Goal: Task Accomplishment & Management: Manage account settings

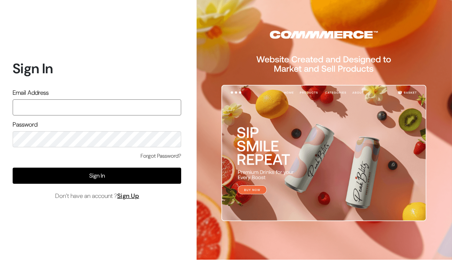
type input "pradhanisheeta@gmail.com"
click at [170, 184] on button "Sign In" at bounding box center [97, 176] width 169 height 16
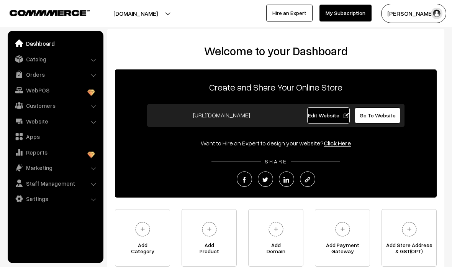
click at [79, 79] on link "Orders" at bounding box center [55, 74] width 91 height 14
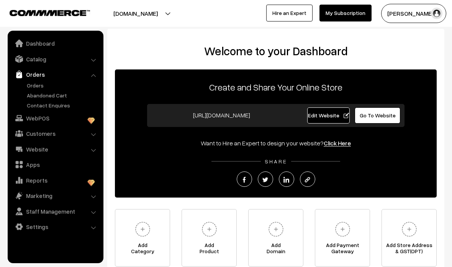
click at [39, 92] on link "Abandoned Cart" at bounding box center [63, 95] width 76 height 8
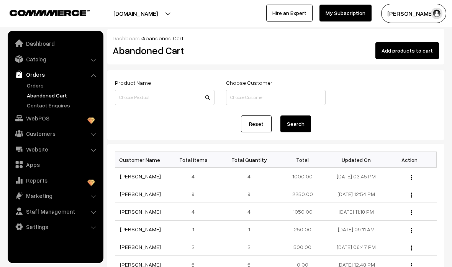
click at [39, 84] on link "Orders" at bounding box center [63, 85] width 76 height 8
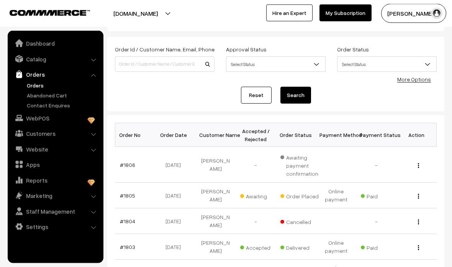
scroll to position [35, 0]
click at [148, 192] on td "#1805" at bounding box center [135, 195] width 40 height 26
click at [132, 192] on link "#1805" at bounding box center [127, 195] width 15 height 7
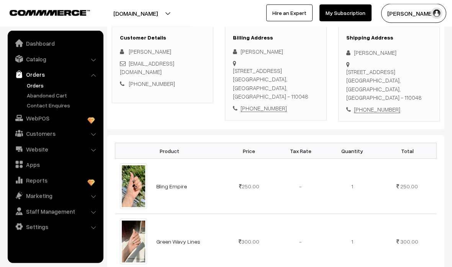
scroll to position [125, 0]
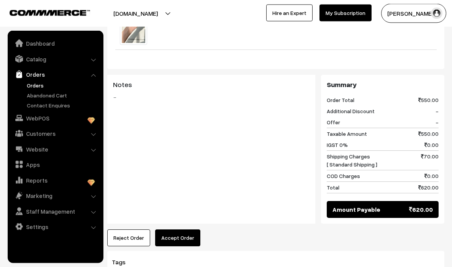
click at [193, 230] on button "Accept Order" at bounding box center [177, 238] width 45 height 17
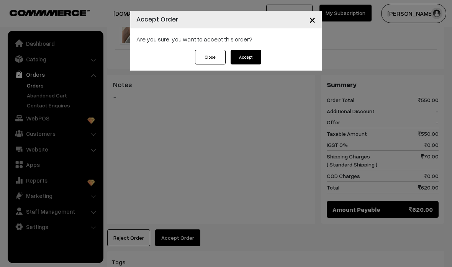
click at [247, 54] on button "Accept" at bounding box center [246, 57] width 31 height 15
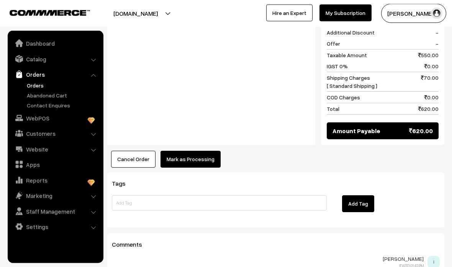
click at [189, 151] on button "Mark as Processing" at bounding box center [191, 159] width 60 height 17
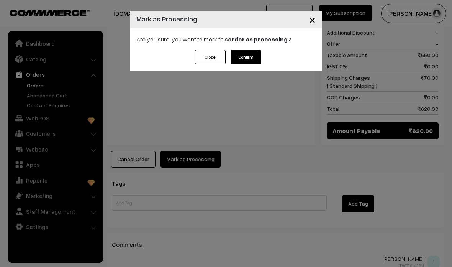
click at [245, 51] on button "Confirm" at bounding box center [246, 57] width 31 height 15
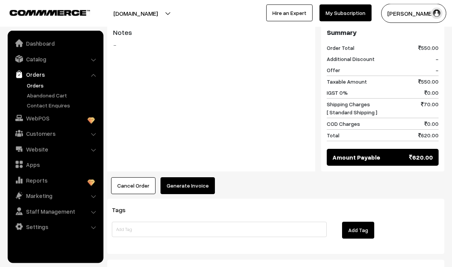
click at [186, 182] on button "Generate Invoice" at bounding box center [188, 186] width 54 height 17
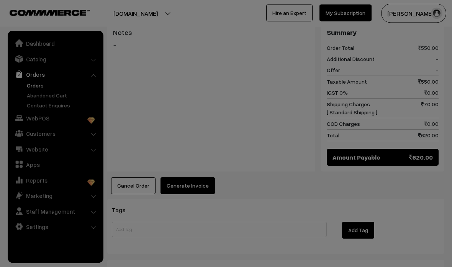
scroll to position [396, 0]
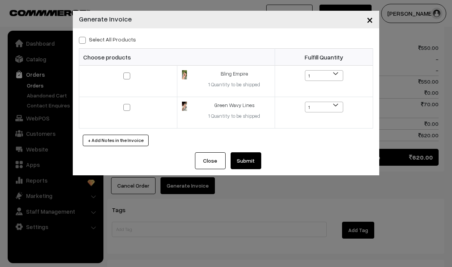
click at [94, 37] on label "Select All Products" at bounding box center [107, 39] width 57 height 8
click at [84, 37] on input "Select All Products" at bounding box center [81, 38] width 5 height 5
checkbox input "true"
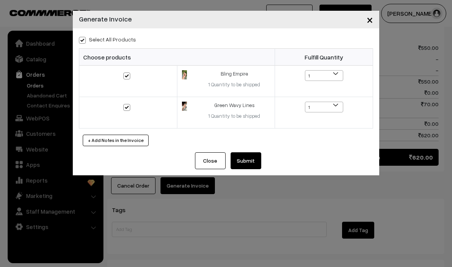
click at [82, 37] on span at bounding box center [82, 40] width 7 height 7
click at [82, 37] on input "Select All Products" at bounding box center [81, 38] width 5 height 5
checkbox input "false"
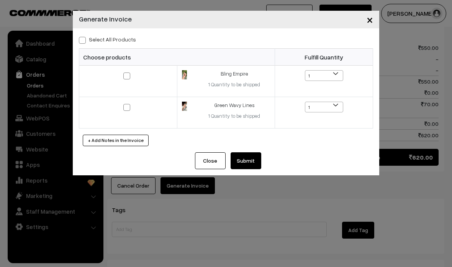
click at [84, 41] on span at bounding box center [82, 40] width 7 height 7
click at [84, 41] on input "Select All Products" at bounding box center [81, 38] width 5 height 5
checkbox input "true"
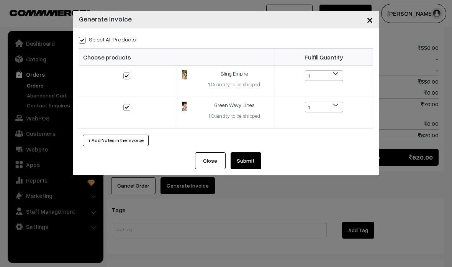
click at [251, 156] on button "Submit" at bounding box center [246, 160] width 31 height 17
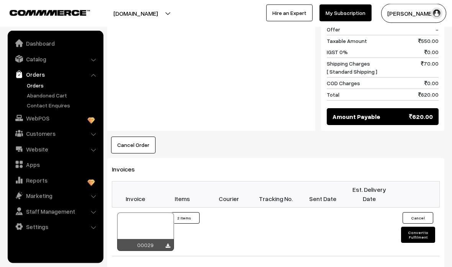
scroll to position [437, 0]
click at [162, 212] on div at bounding box center [145, 231] width 57 height 38
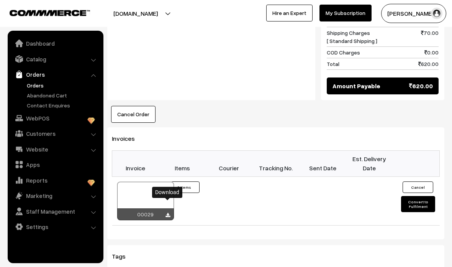
click at [166, 213] on icon at bounding box center [168, 215] width 5 height 5
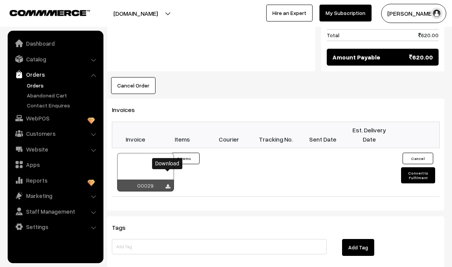
scroll to position [497, 0]
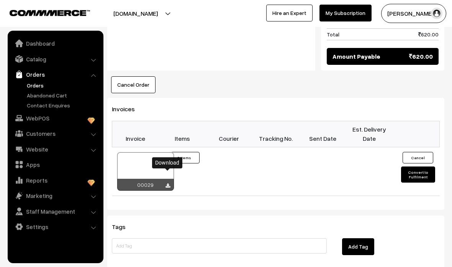
click at [421, 166] on button "Convert to Fulfilment" at bounding box center [418, 174] width 34 height 16
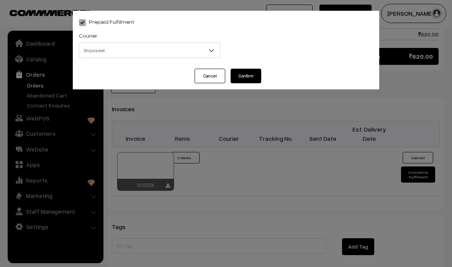
click at [202, 46] on span "Shiprocket" at bounding box center [149, 50] width 141 height 13
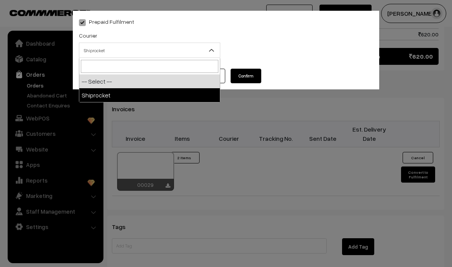
select select "1"
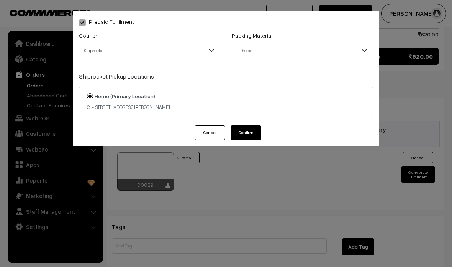
click at [326, 48] on span "-- Select --" at bounding box center [302, 50] width 141 height 13
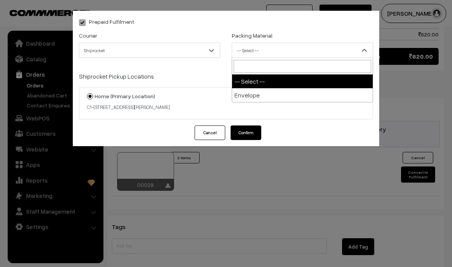
select select "1"
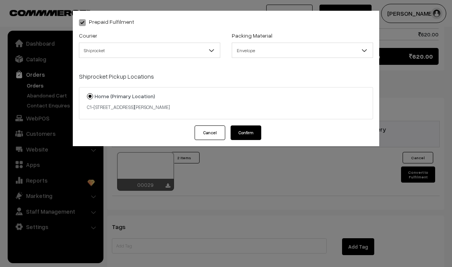
click at [251, 132] on button "Confirm" at bounding box center [246, 132] width 31 height 15
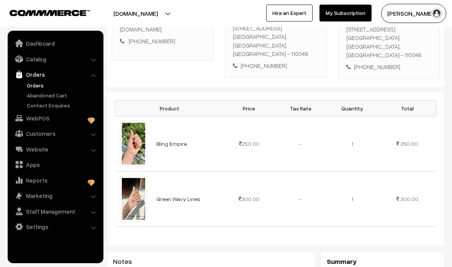
scroll to position [174, 0]
